Goal: Information Seeking & Learning: Compare options

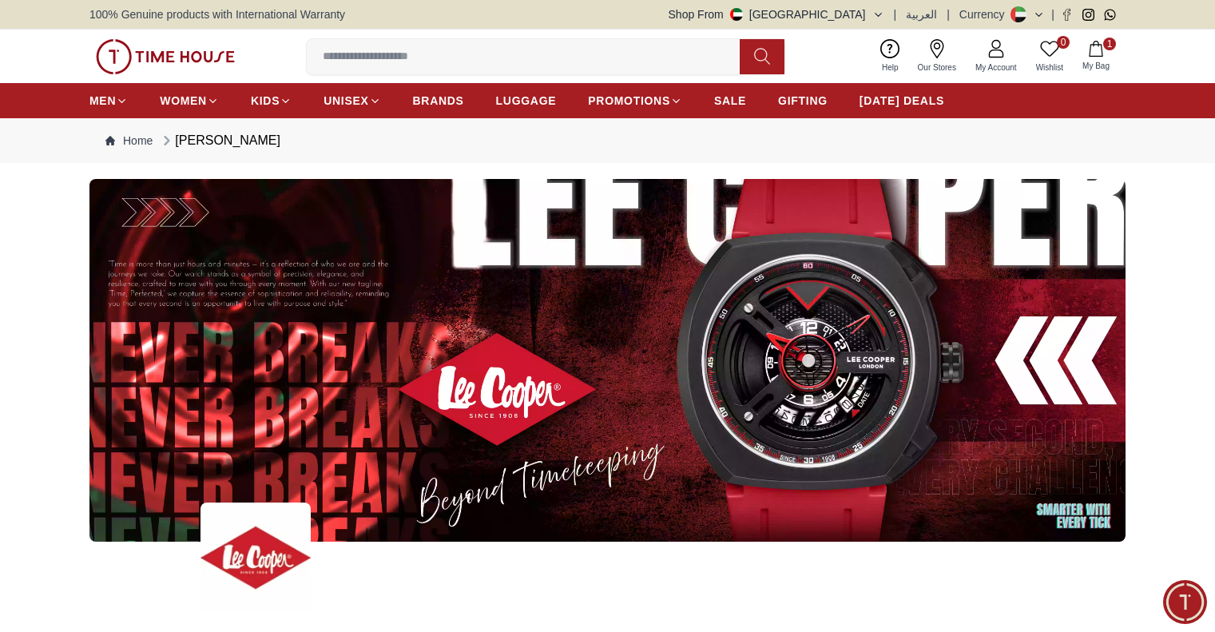
scroll to position [8229, 0]
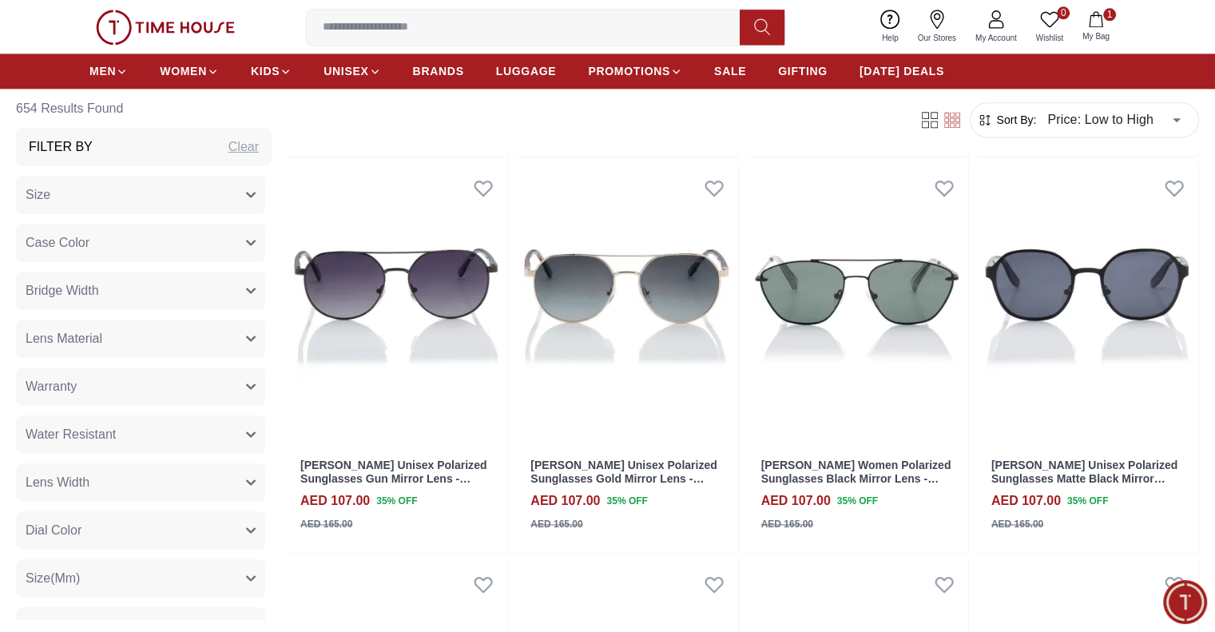
drag, startPoint x: 0, startPoint y: 0, endPoint x: 632, endPoint y: 18, distance: 632.3
click at [632, 18] on input at bounding box center [530, 27] width 446 height 32
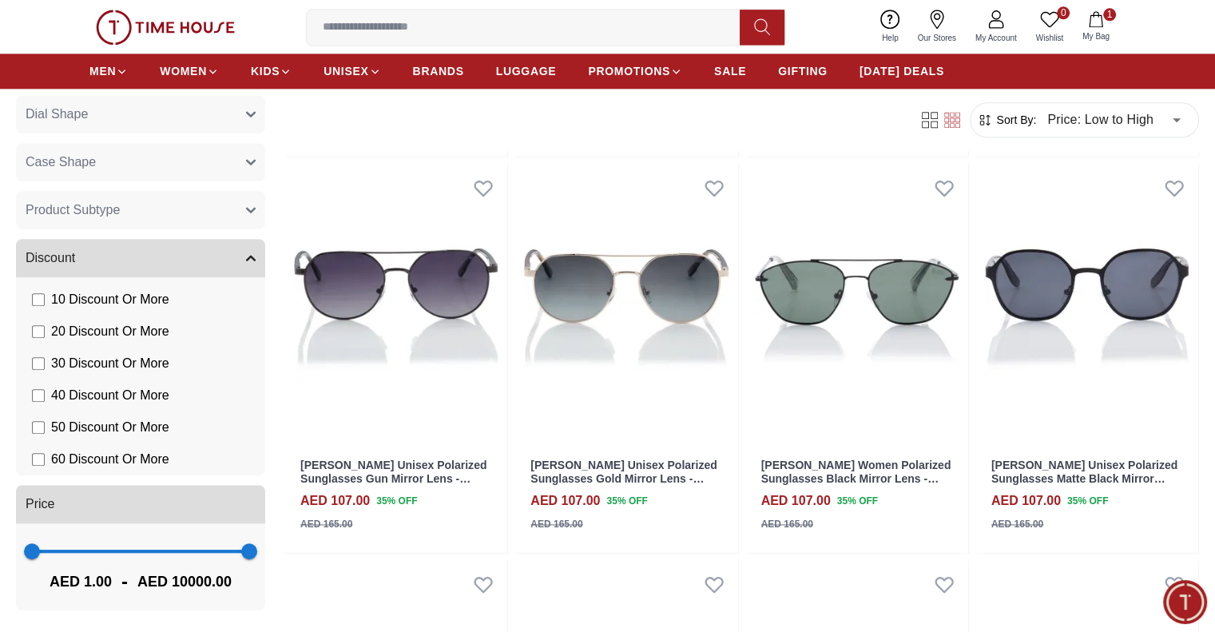
scroll to position [0, 0]
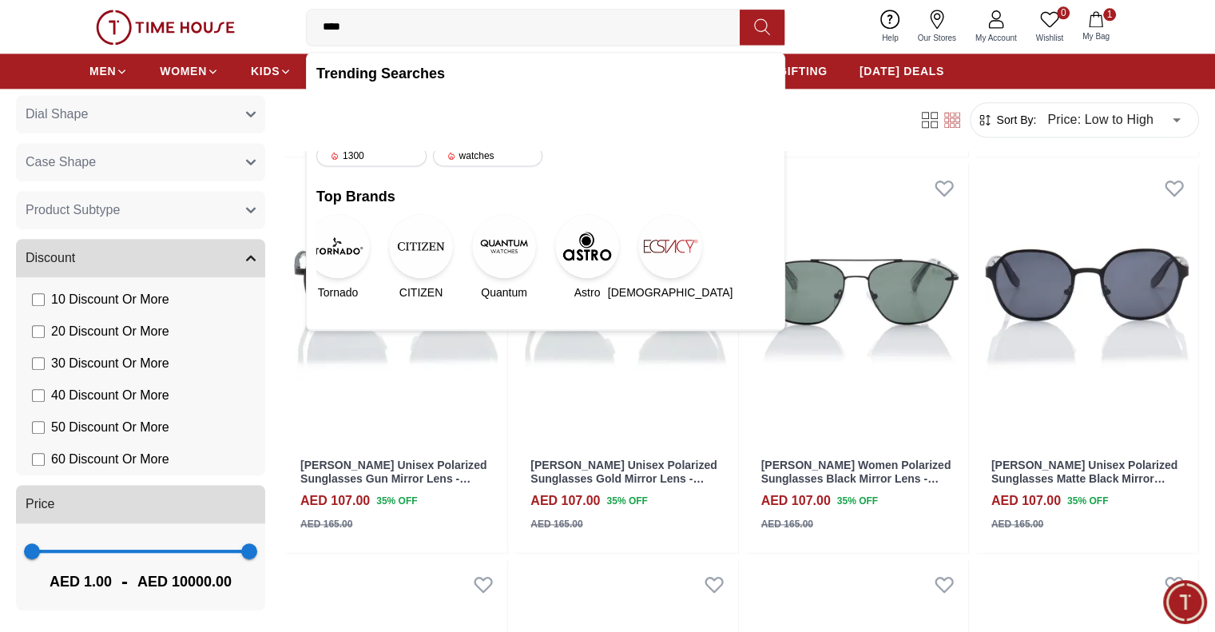
type input "*****"
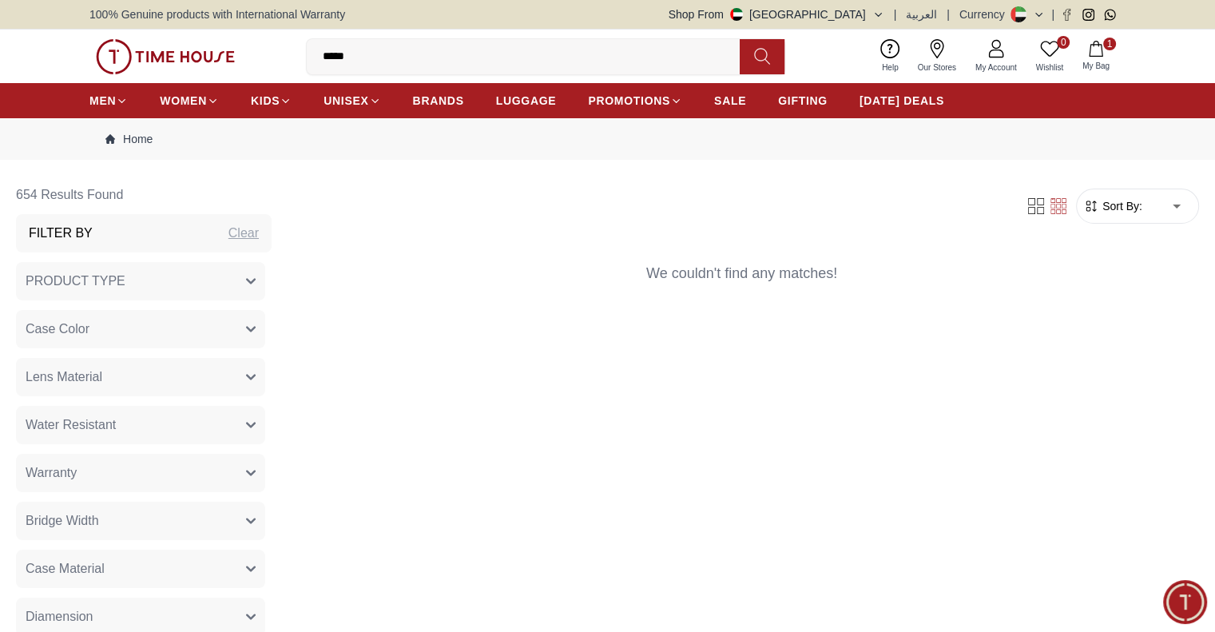
click at [393, 56] on input "*****" at bounding box center [530, 57] width 446 height 32
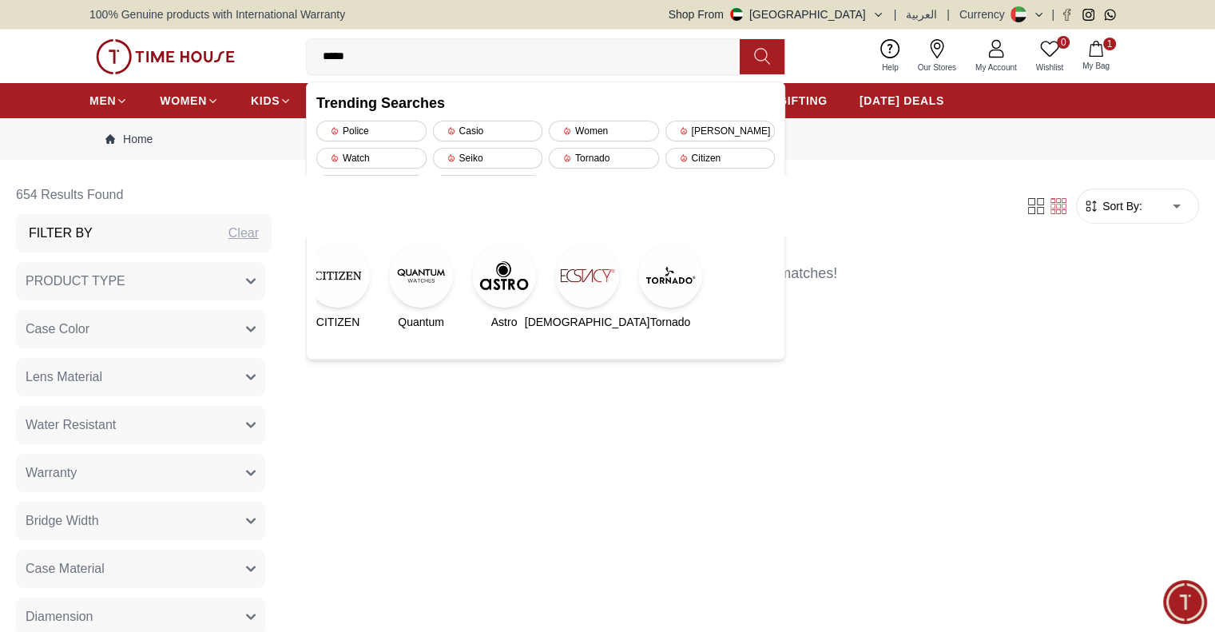
click at [697, 491] on div "Filter Sort By: ​ ****** ​ We couldn't find any matches!" at bounding box center [741, 441] width 915 height 530
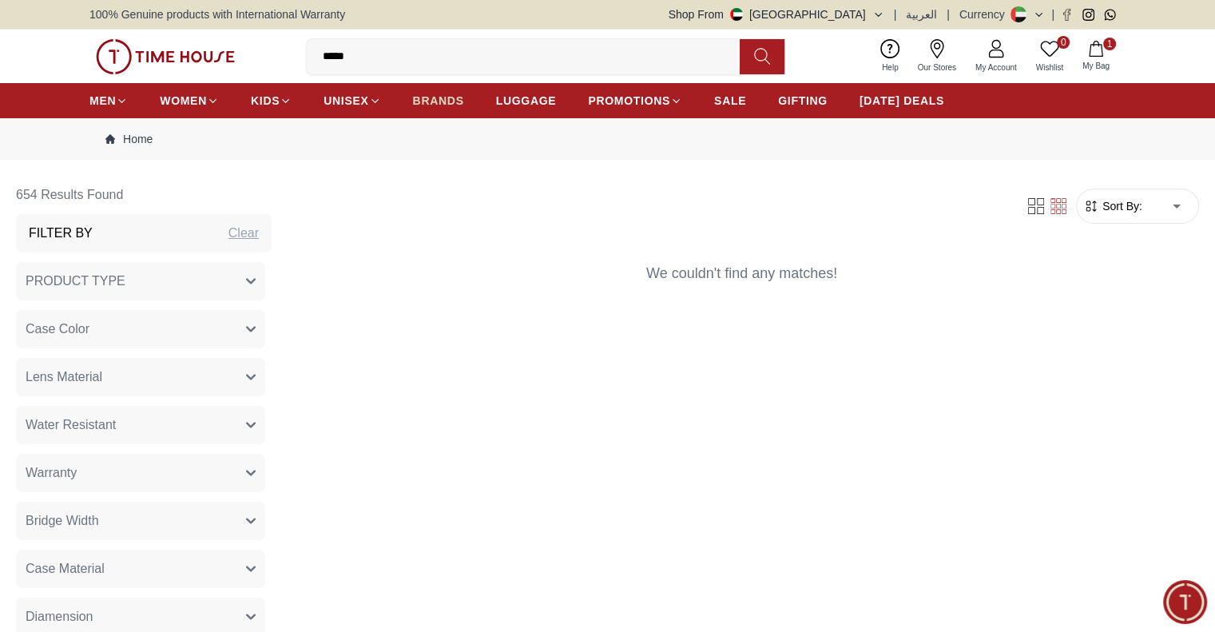
click at [447, 108] on span "BRANDS" at bounding box center [438, 101] width 51 height 16
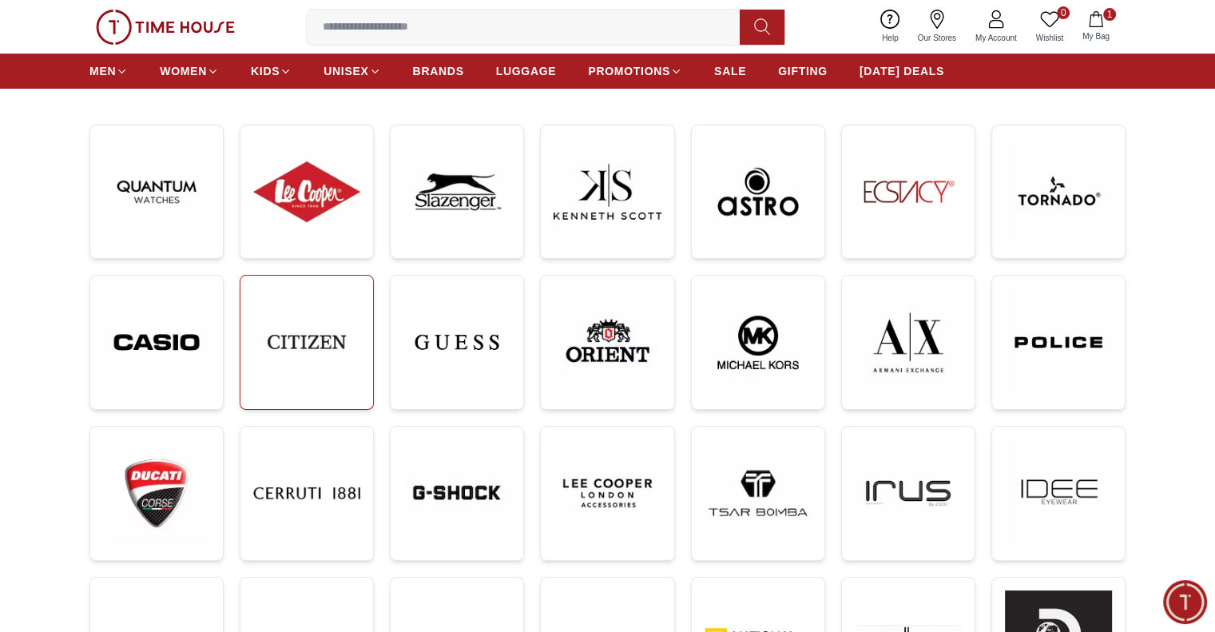
scroll to position [160, 0]
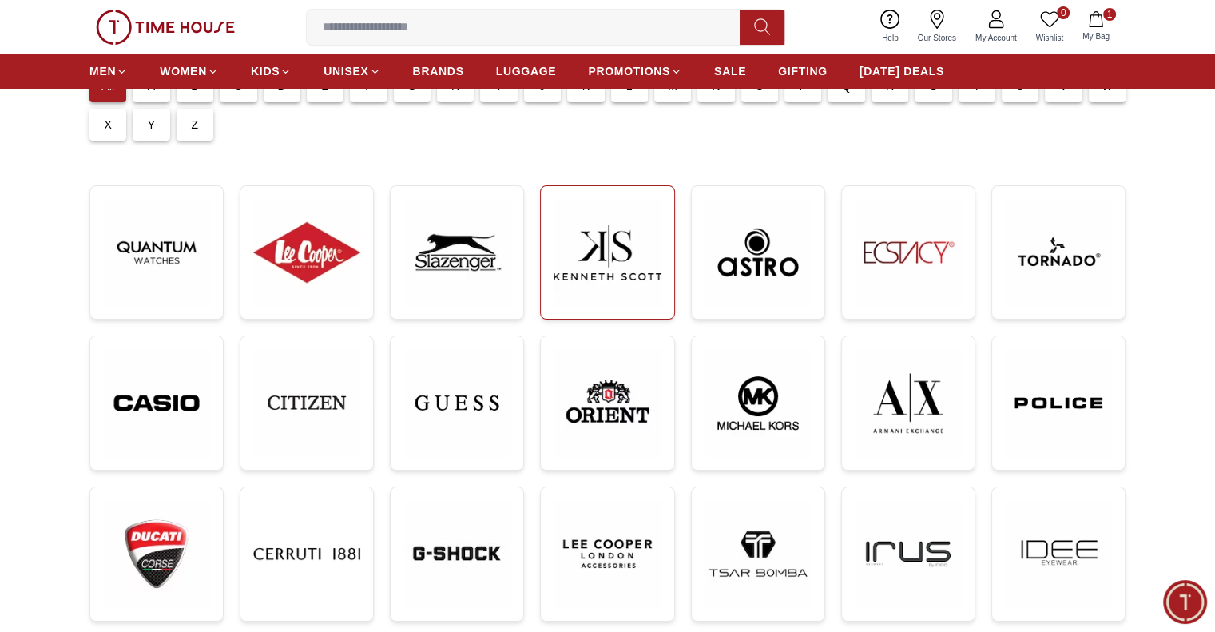
click at [654, 259] on img at bounding box center [607, 252] width 107 height 107
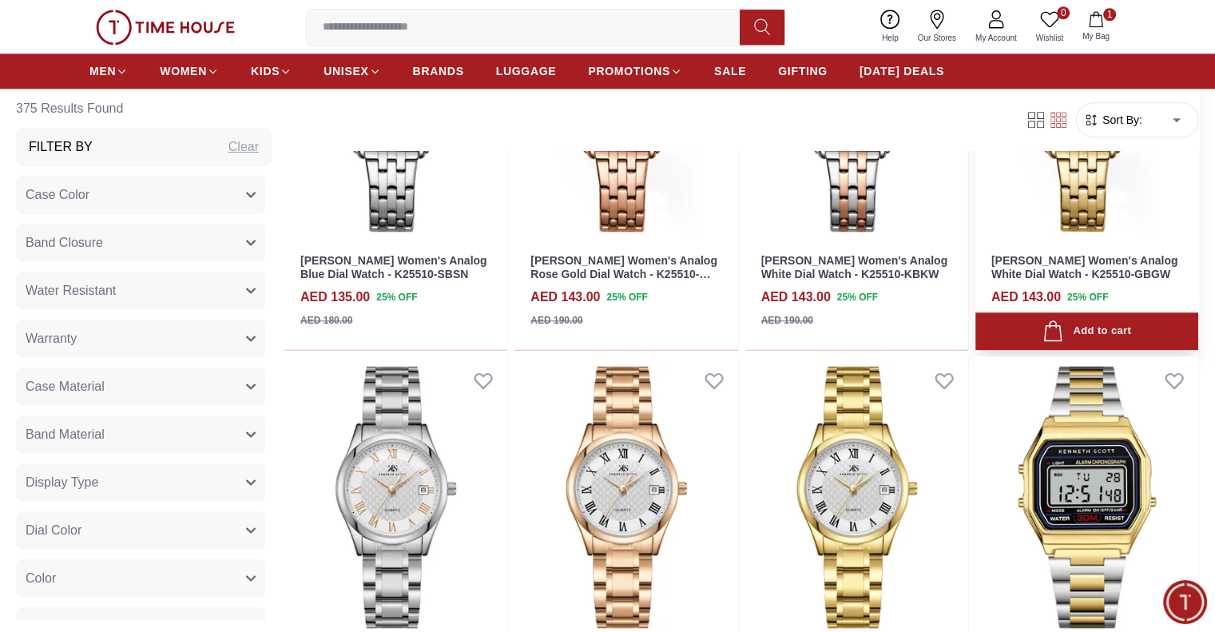
scroll to position [1678, 0]
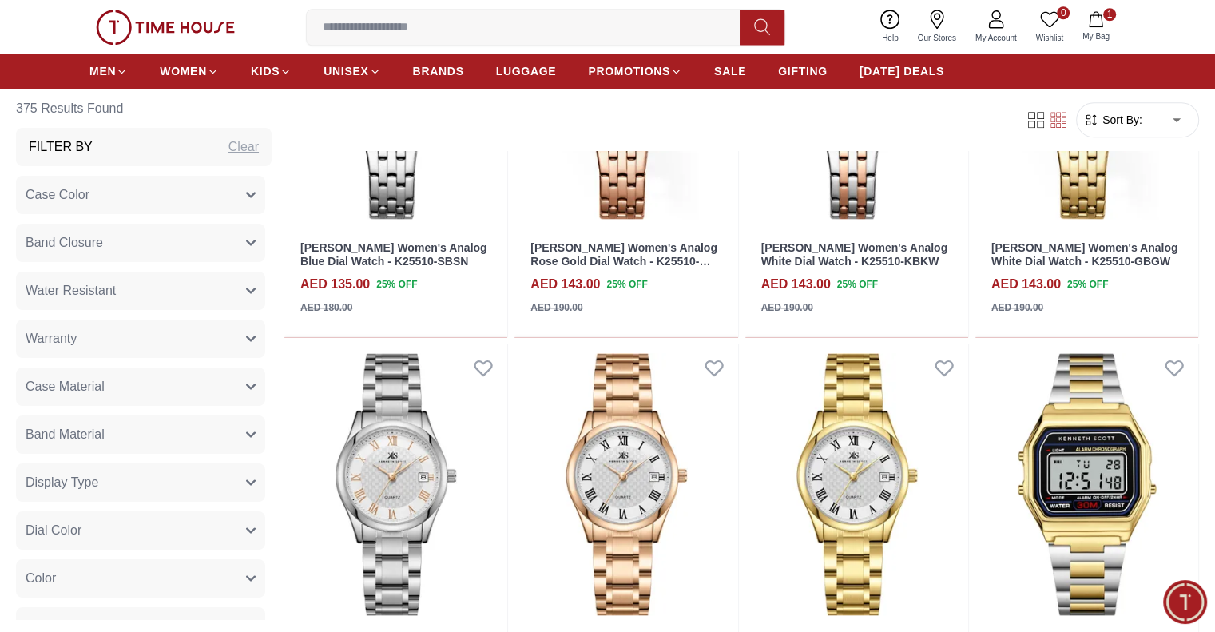
click at [1083, 12] on div "Help Our Stores My Account 0 Wishlist 1 My Bag" at bounding box center [995, 26] width 247 height 41
click at [1087, 16] on button "1 My Bag" at bounding box center [1096, 27] width 46 height 38
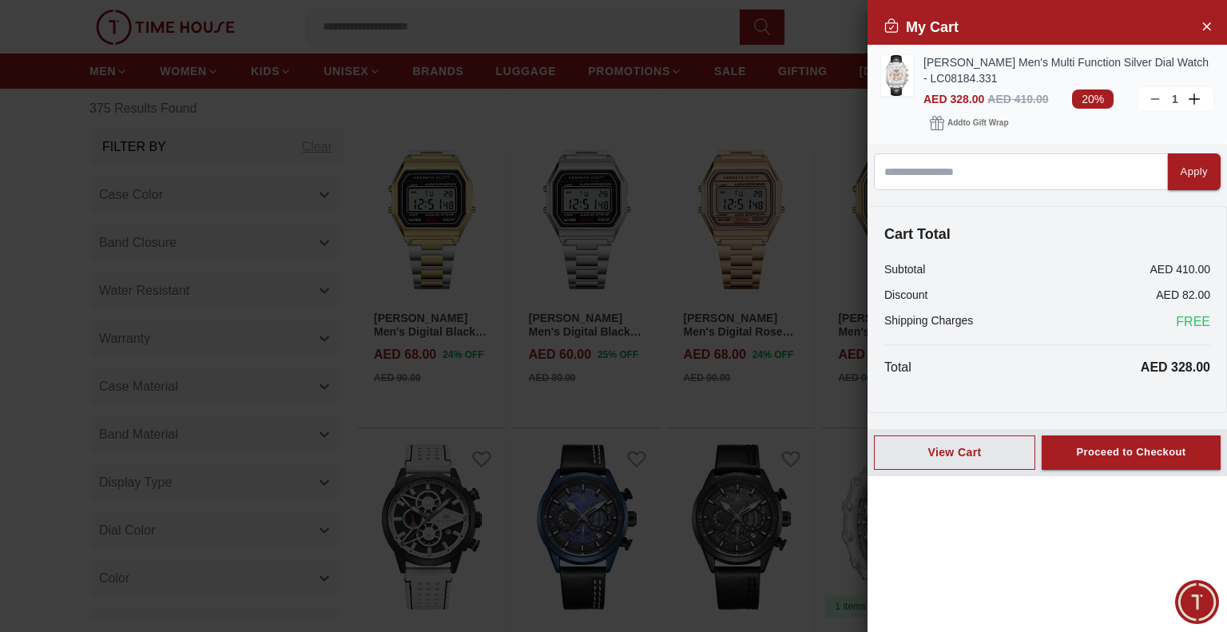
click at [1155, 98] on icon at bounding box center [1155, 99] width 13 height 13
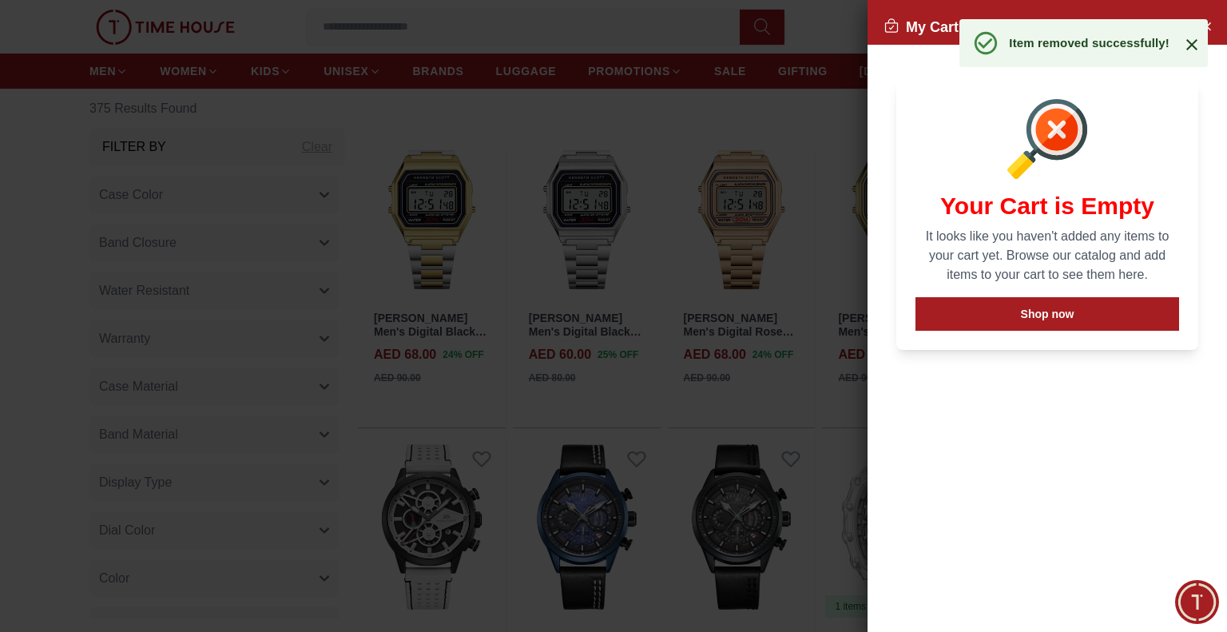
click at [1182, 46] on icon at bounding box center [1191, 44] width 19 height 19
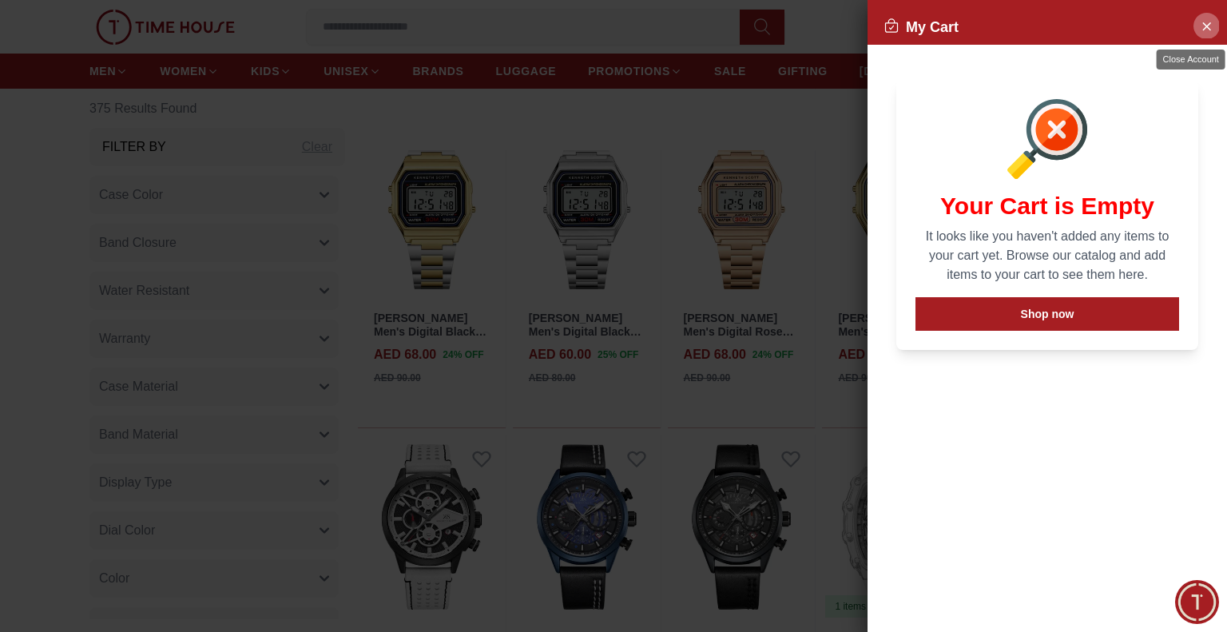
click at [1194, 26] on button "Close Account" at bounding box center [1207, 26] width 26 height 26
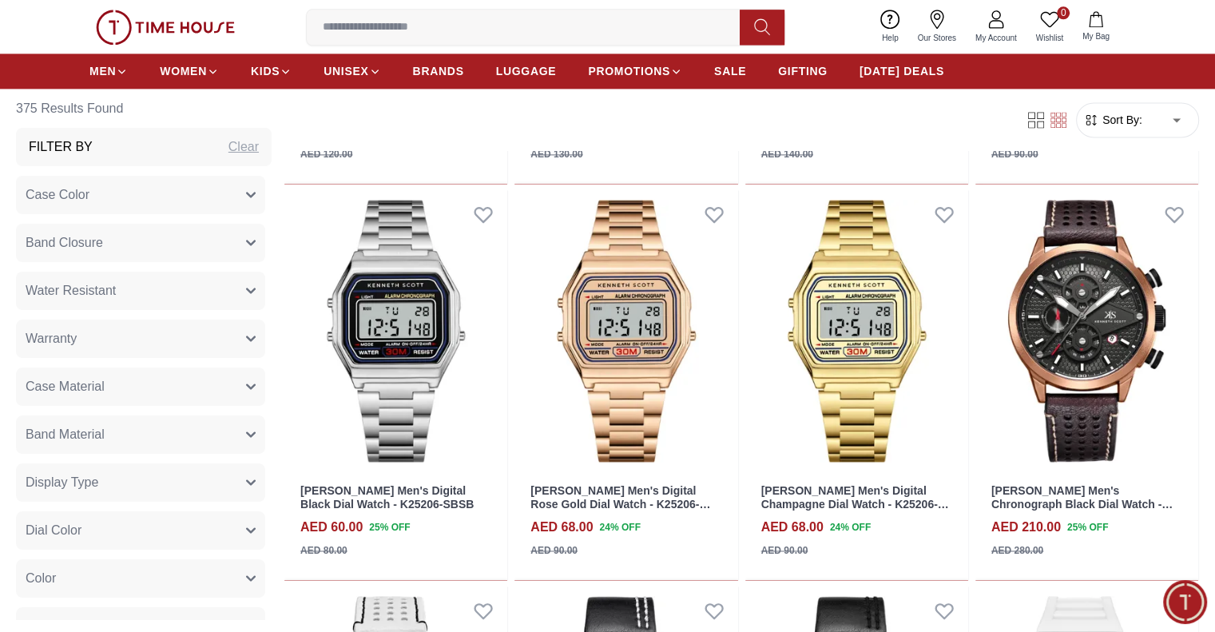
scroll to position [2237, 0]
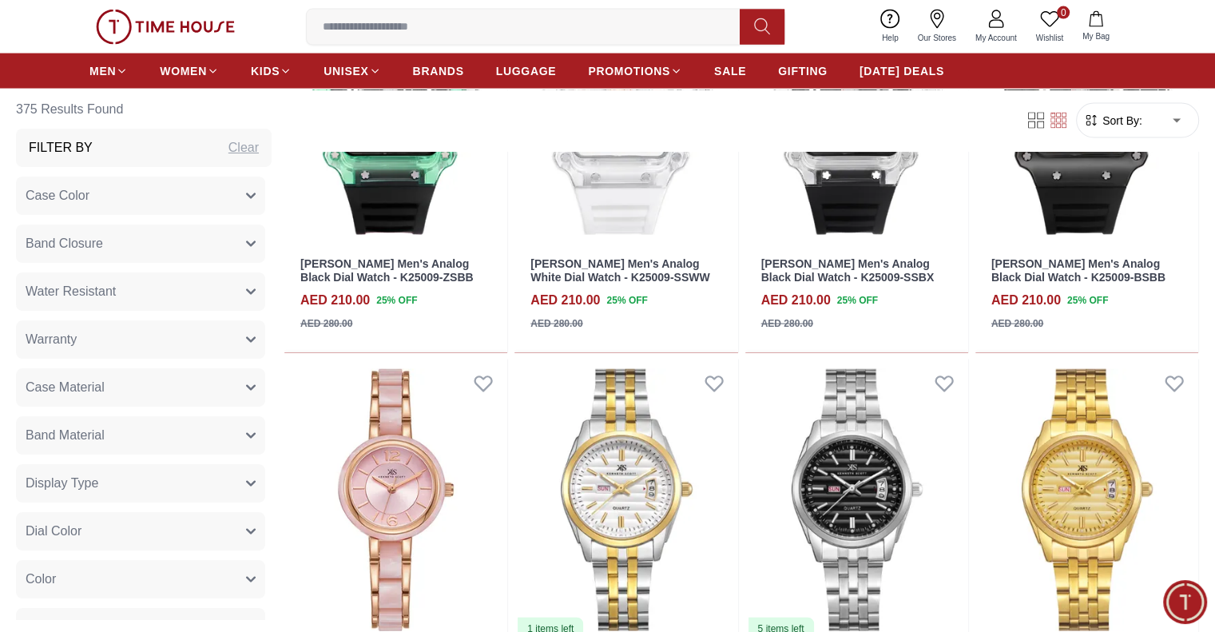
scroll to position [3276, 0]
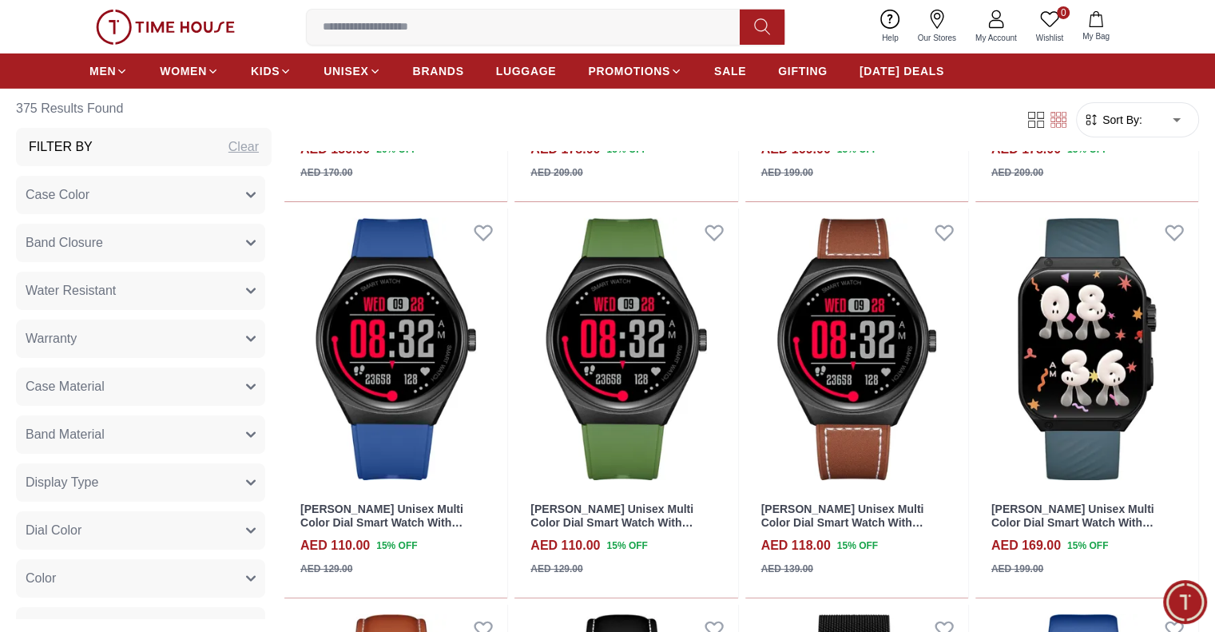
scroll to position [5513, 0]
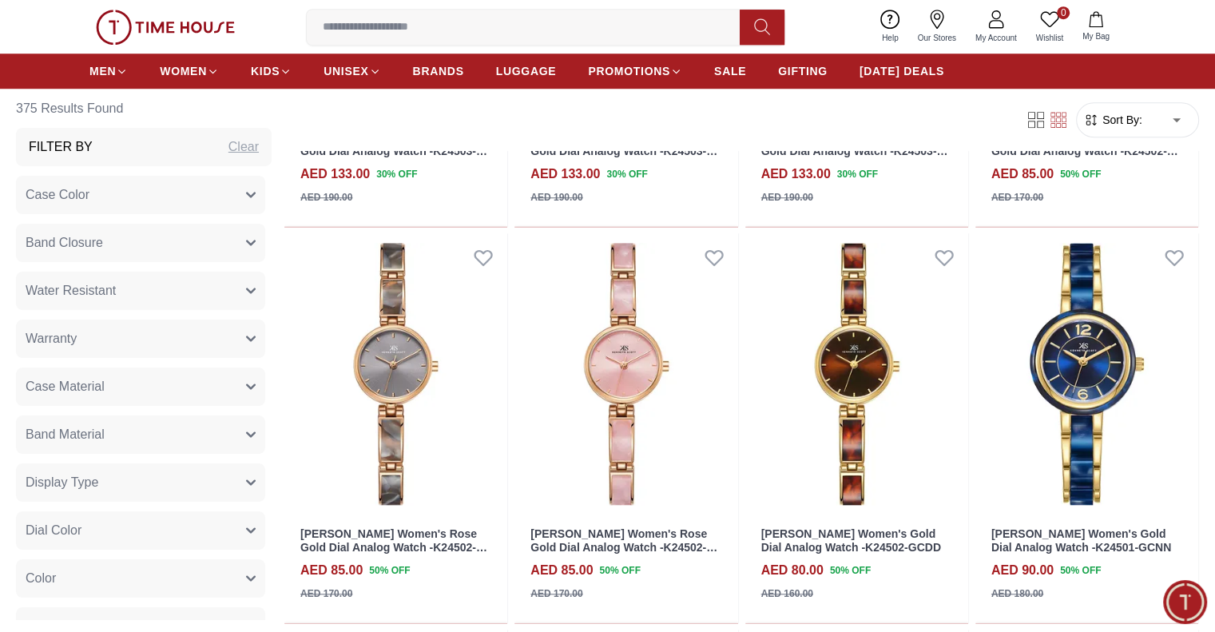
scroll to position [7430, 0]
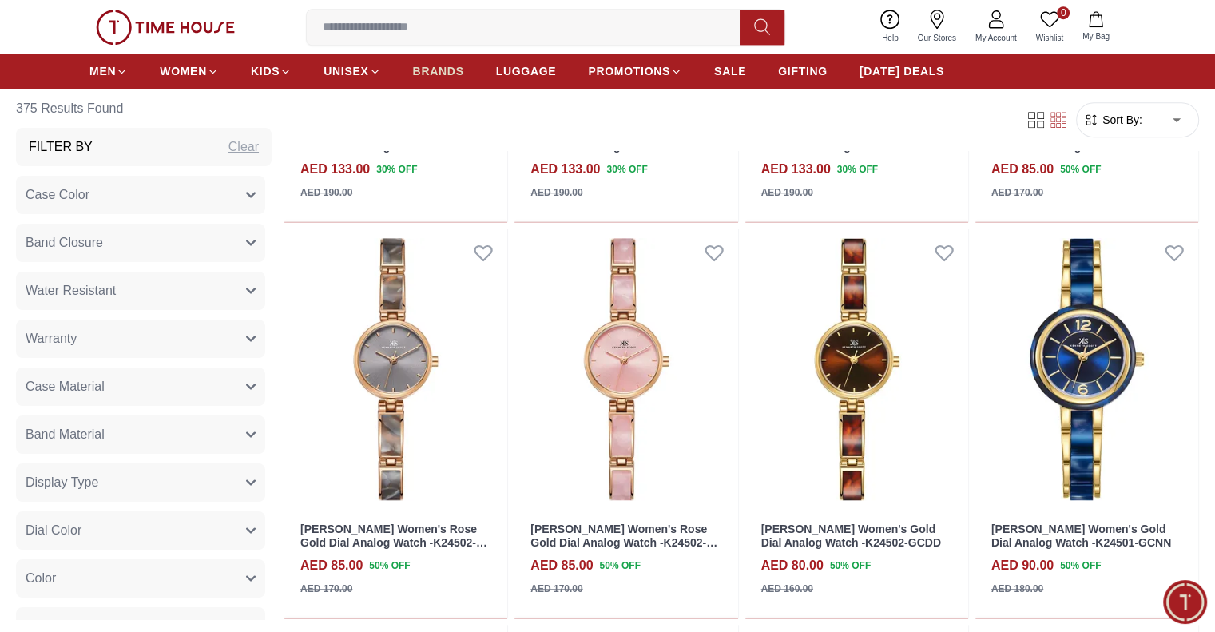
scroll to position [7271, 0]
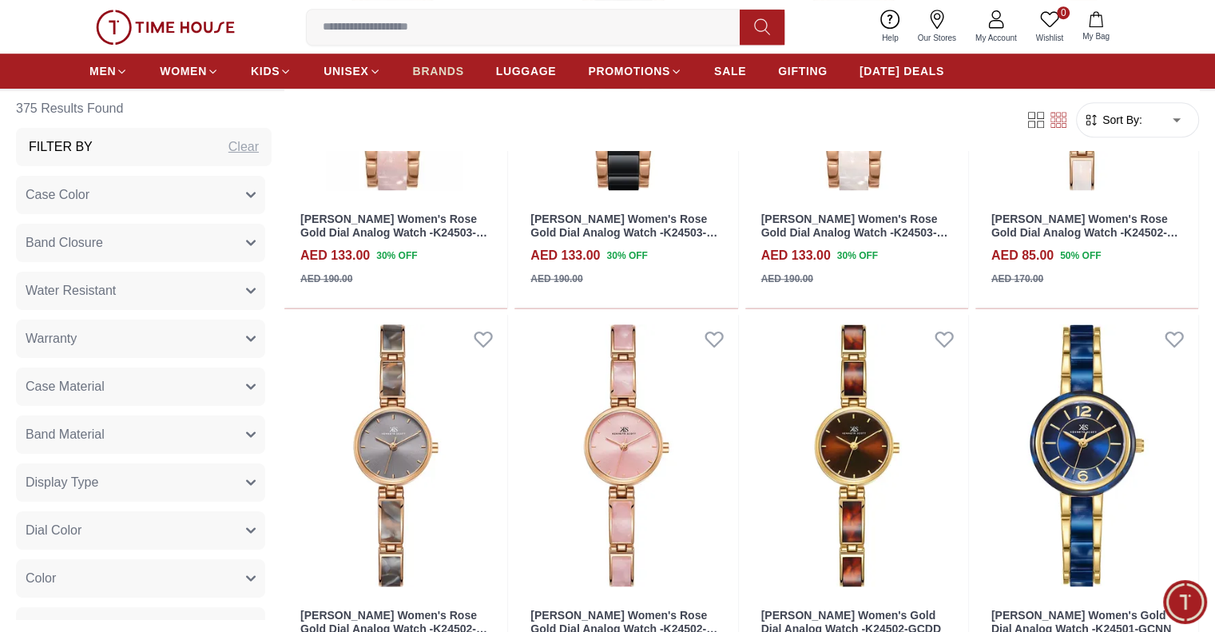
click at [424, 73] on span "BRANDS" at bounding box center [438, 71] width 51 height 16
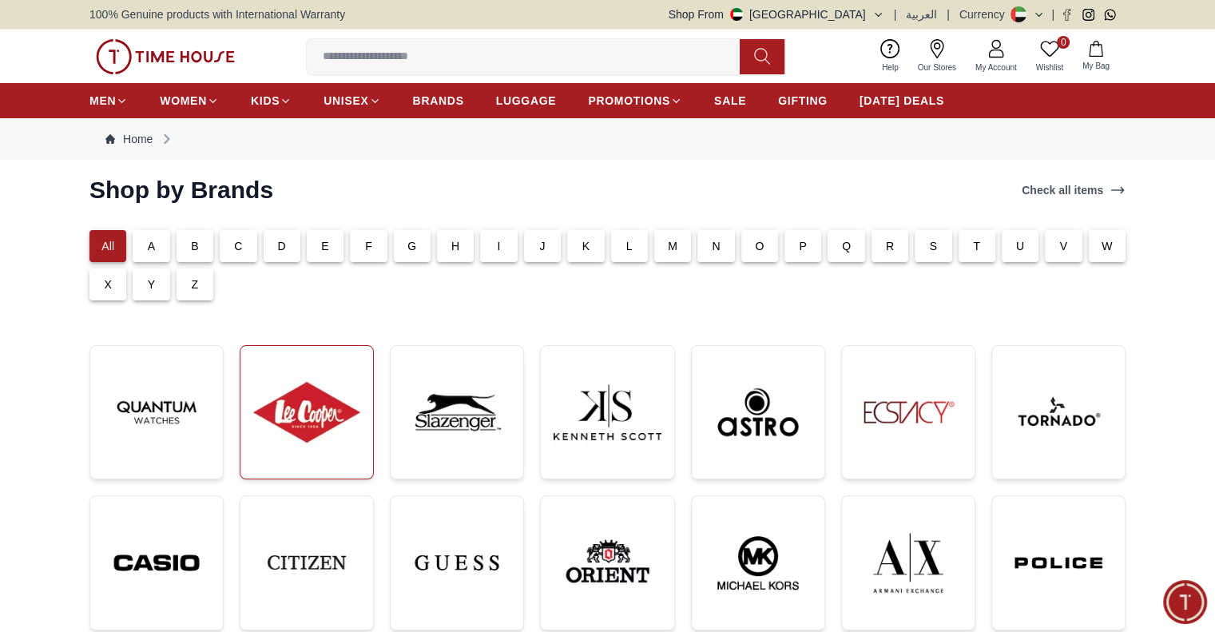
click at [309, 451] on img at bounding box center [306, 412] width 107 height 107
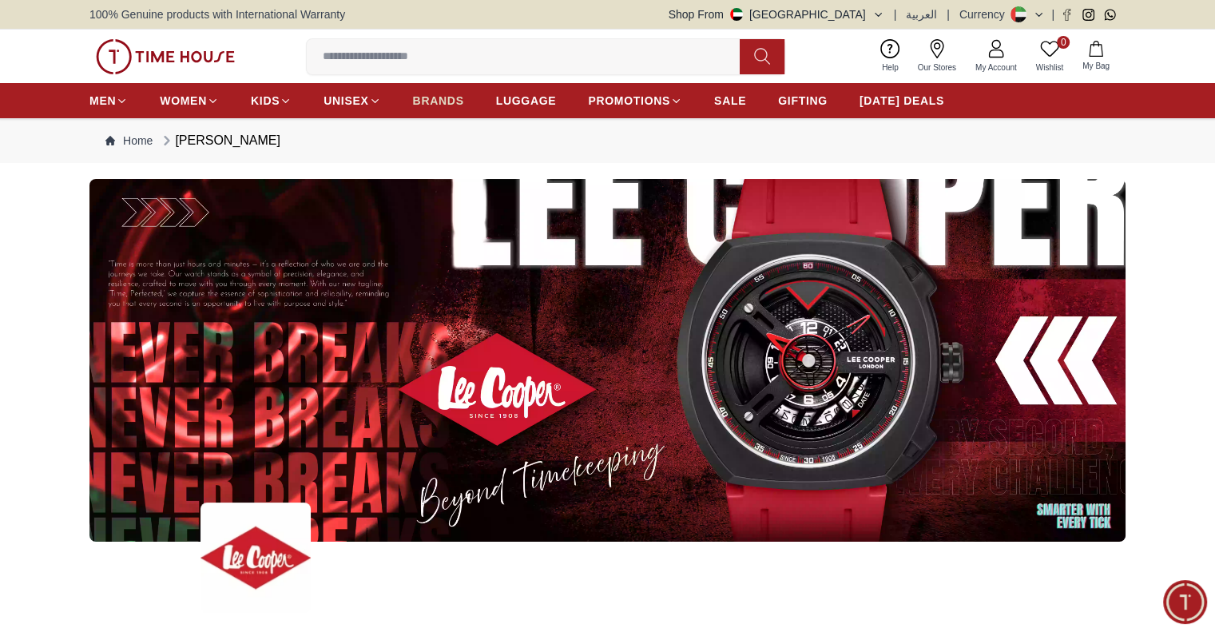
click at [436, 101] on span "BRANDS" at bounding box center [438, 101] width 51 height 16
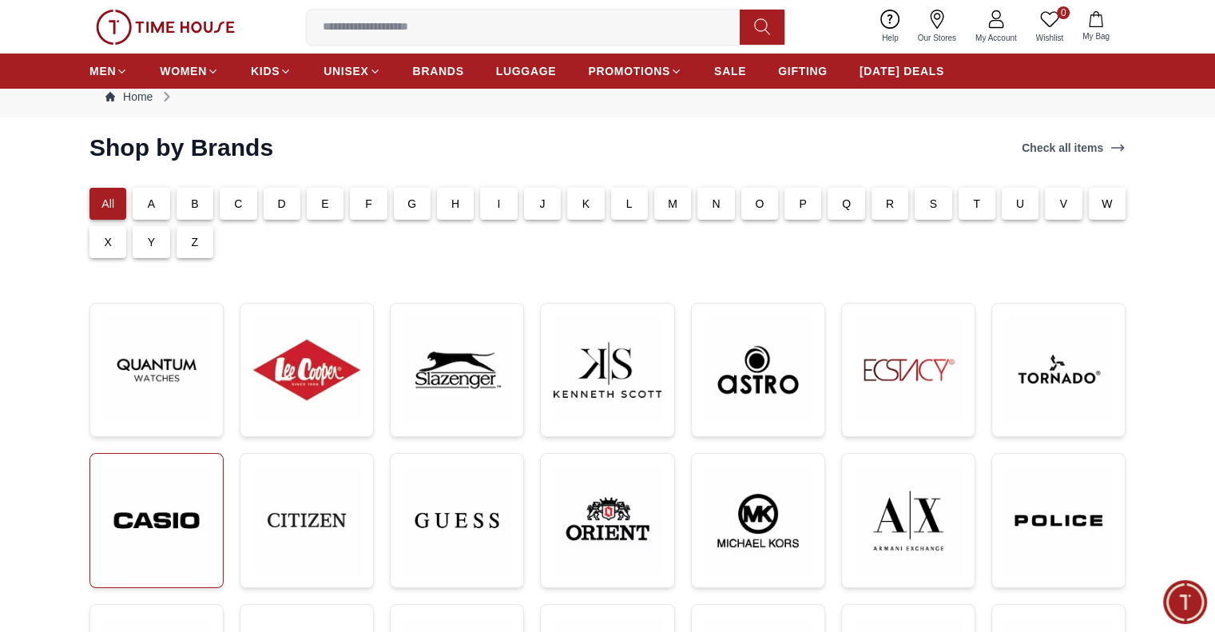
scroll to position [80, 0]
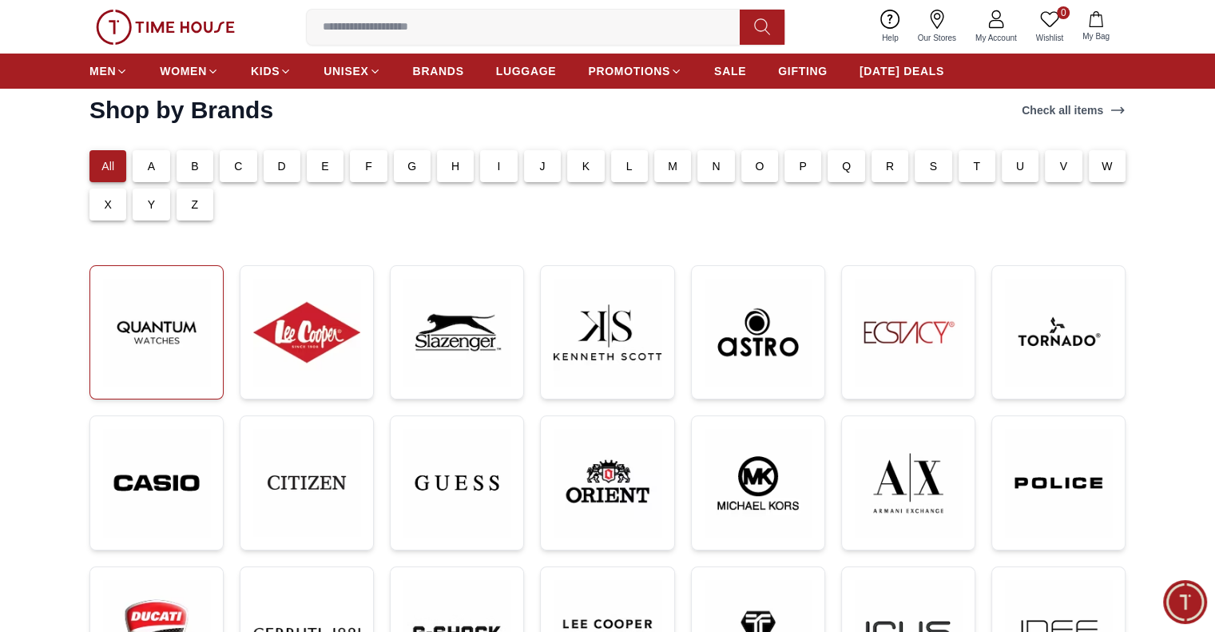
click at [176, 335] on img at bounding box center [156, 332] width 107 height 107
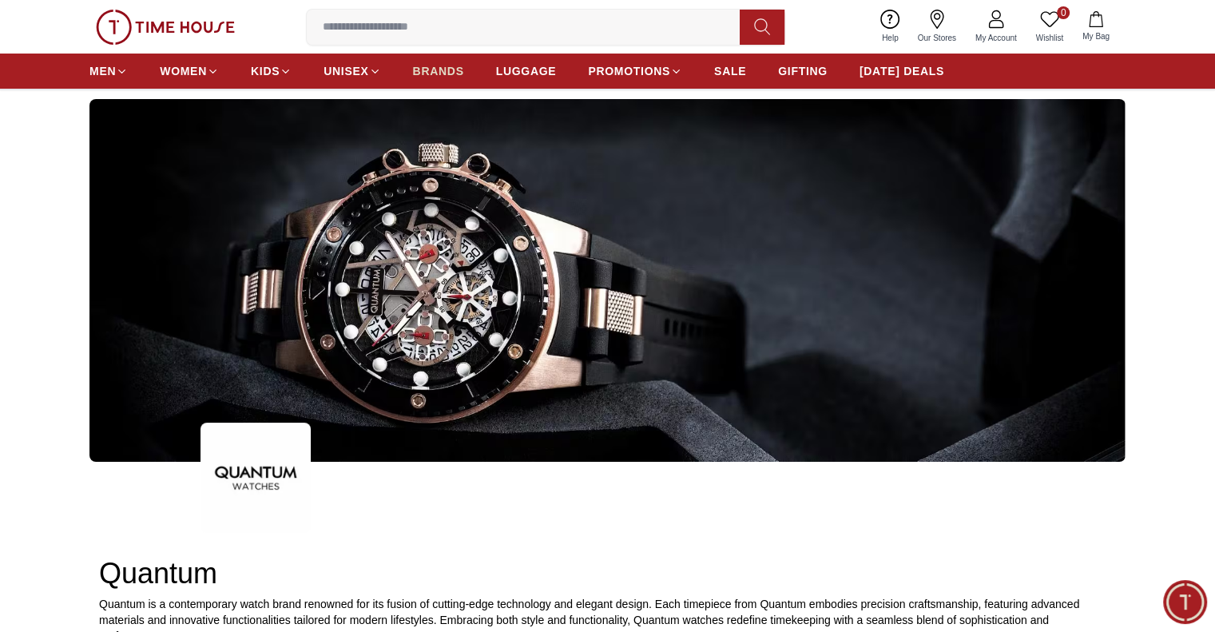
click at [430, 71] on span "BRANDS" at bounding box center [438, 71] width 51 height 16
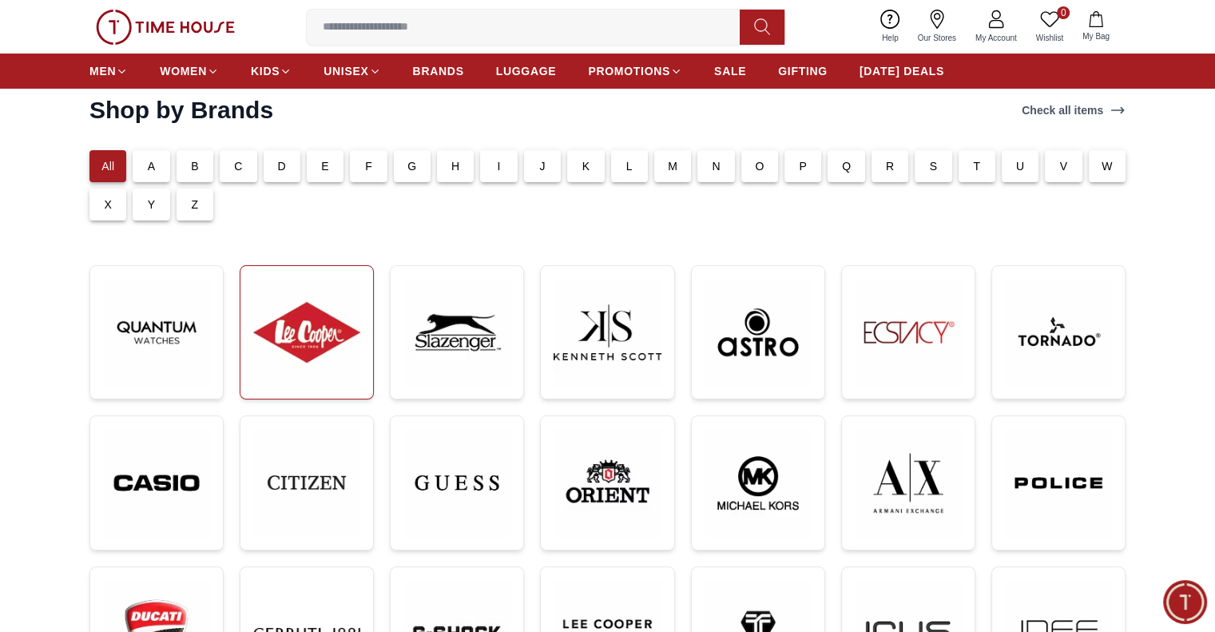
click at [350, 348] on img at bounding box center [306, 332] width 107 height 107
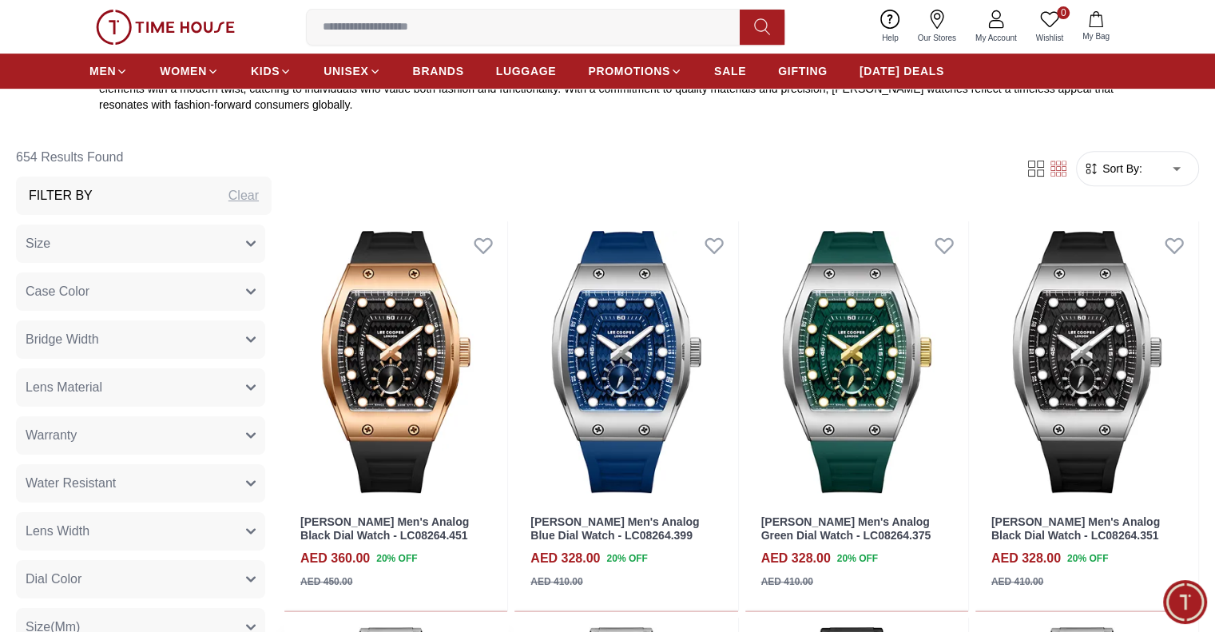
scroll to position [639, 0]
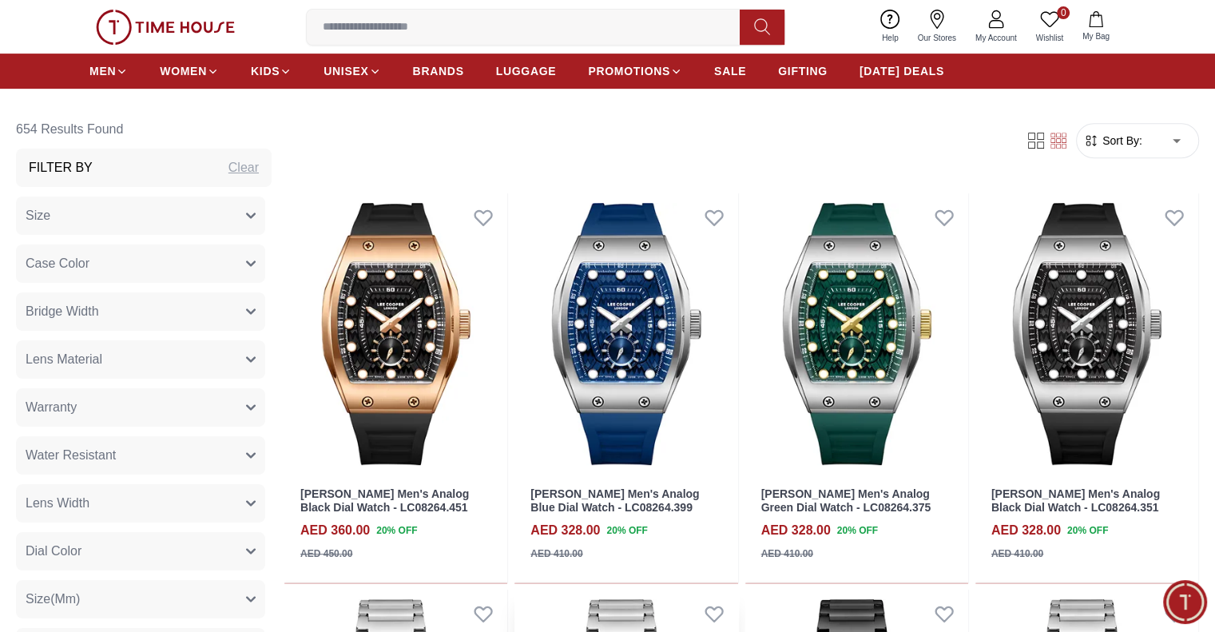
drag, startPoint x: 1040, startPoint y: 280, endPoint x: 395, endPoint y: 612, distance: 725.0
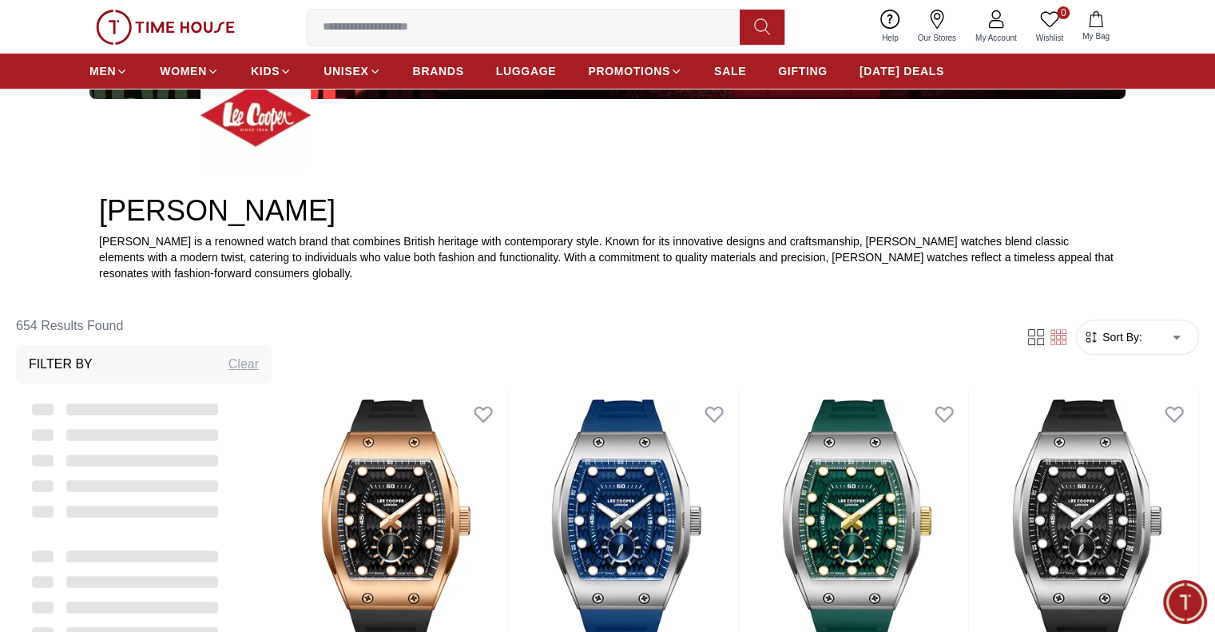
scroll to position [428, 0]
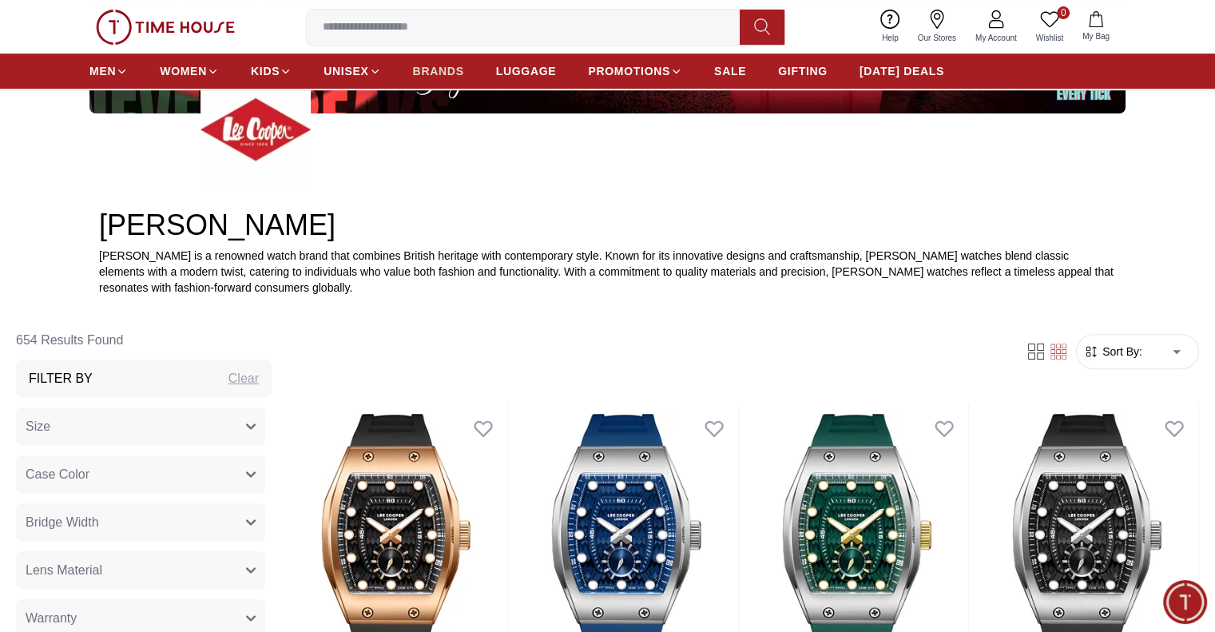
click at [447, 65] on span "BRANDS" at bounding box center [438, 71] width 51 height 16
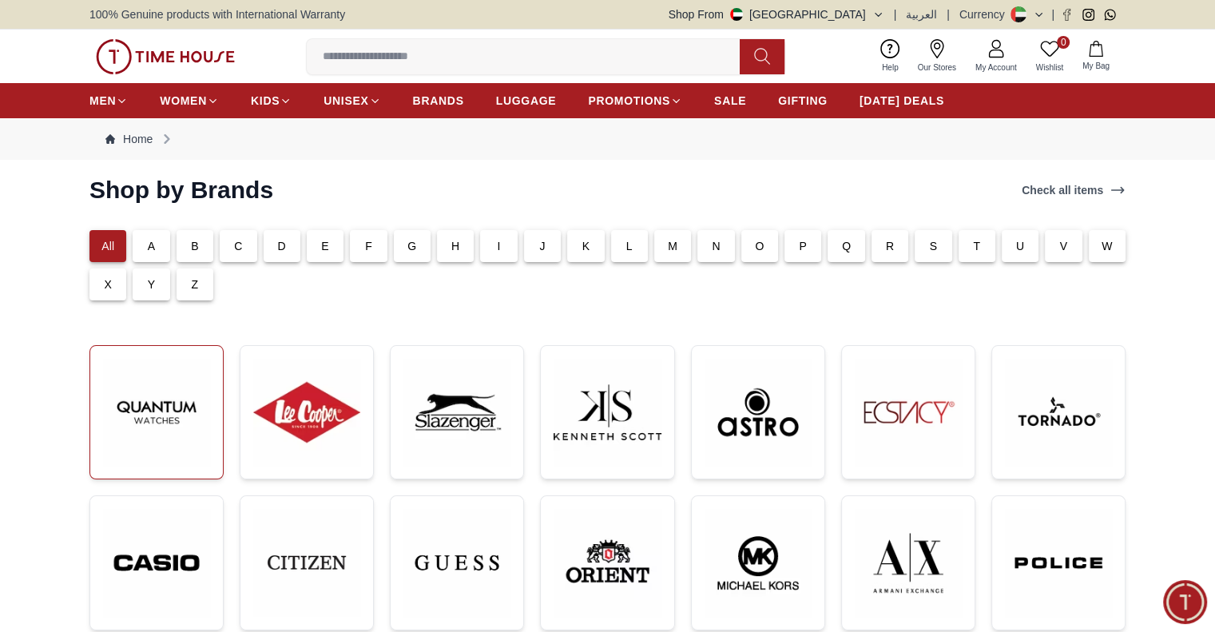
click at [203, 376] on img at bounding box center [156, 412] width 107 height 107
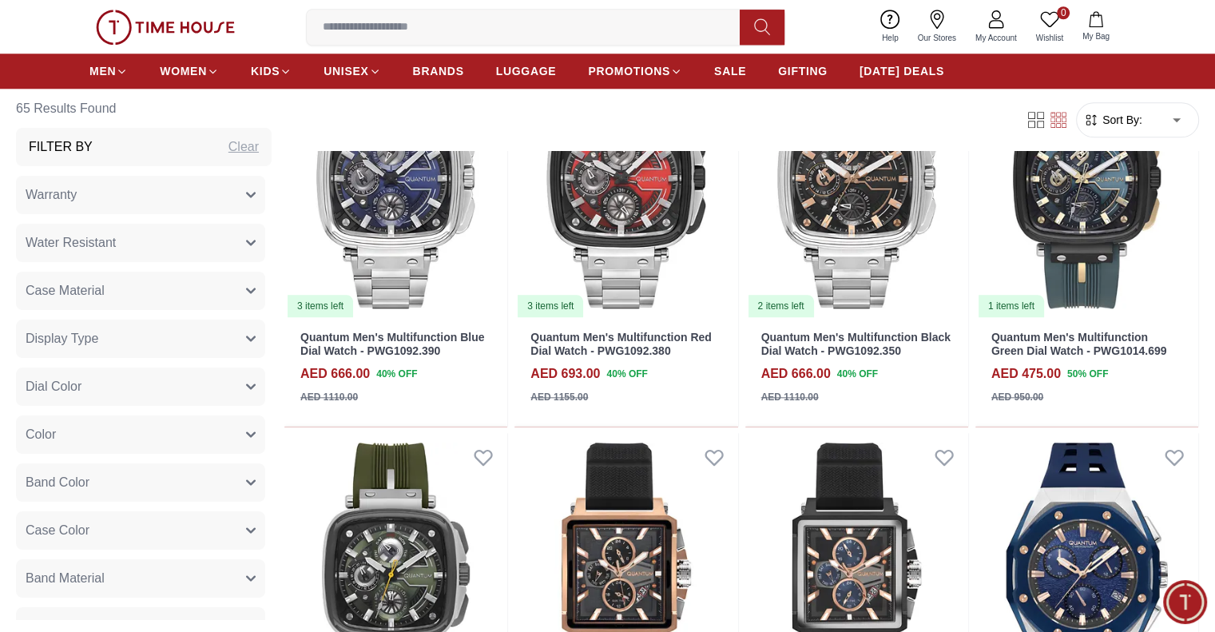
scroll to position [1598, 0]
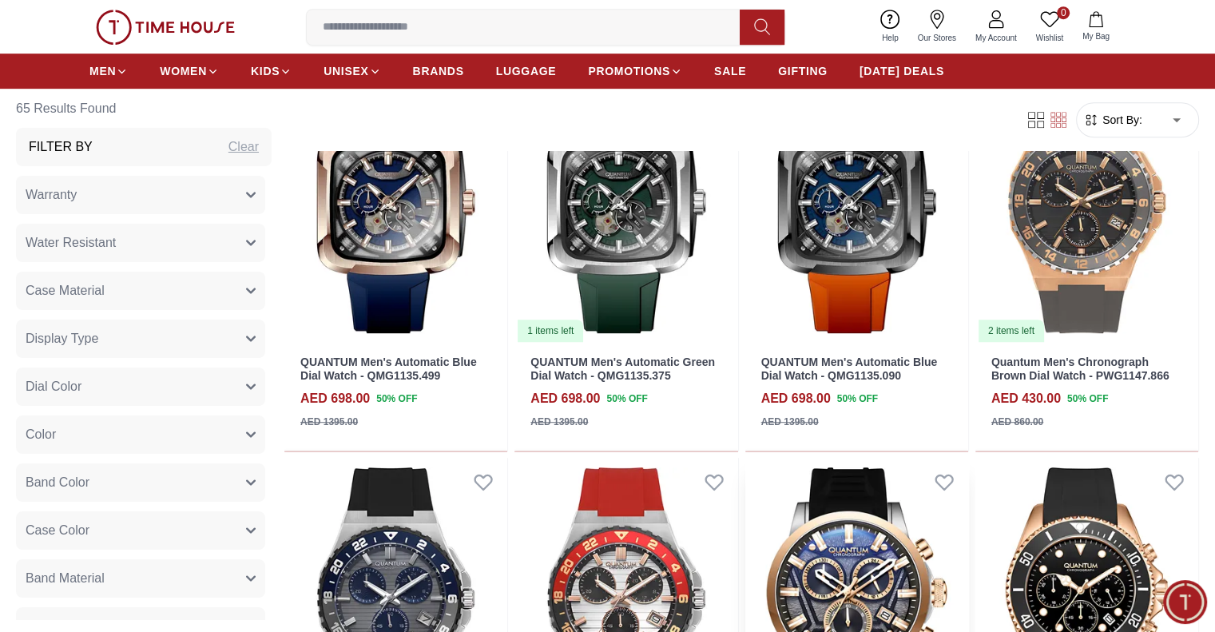
scroll to position [799, 0]
